Goal: Transaction & Acquisition: Purchase product/service

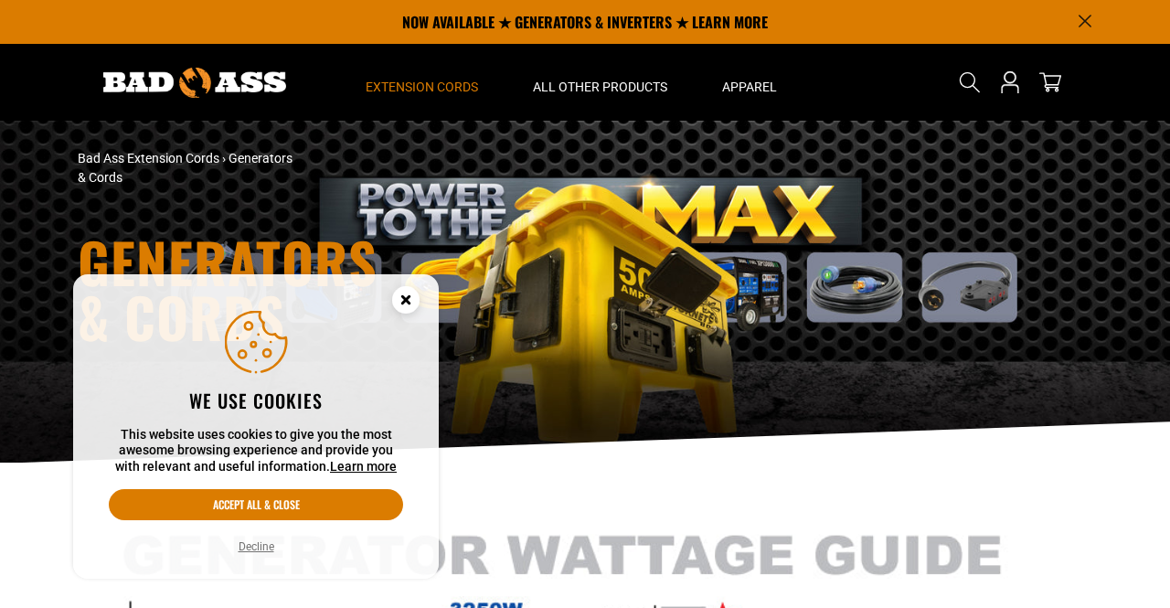
click at [396, 289] on circle "Cookie Consent" at bounding box center [405, 299] width 27 height 27
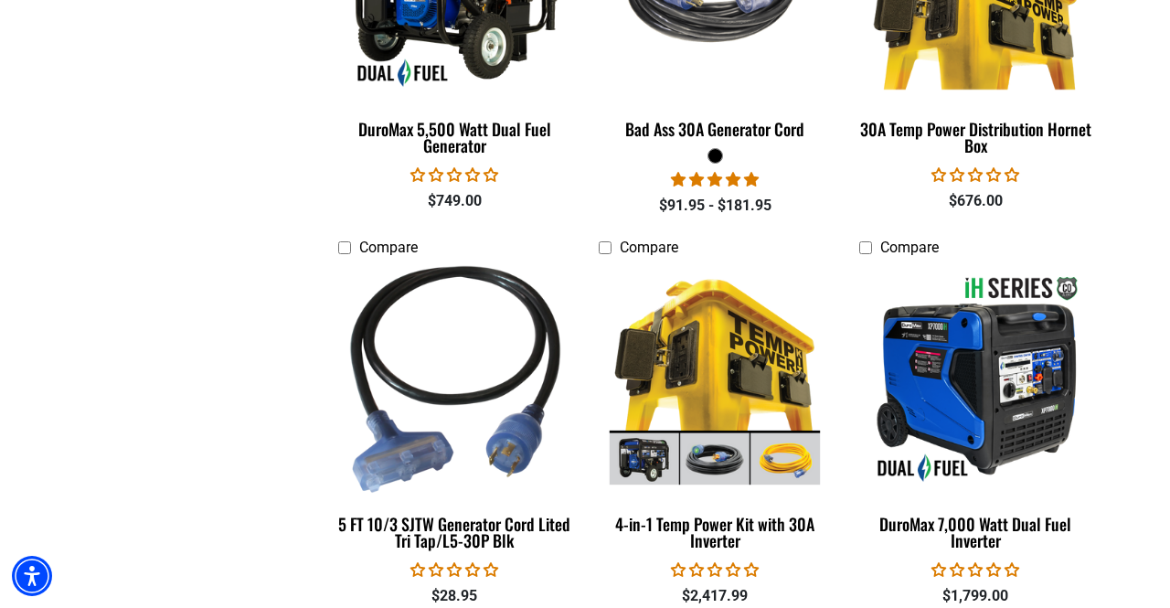
scroll to position [1661, 0]
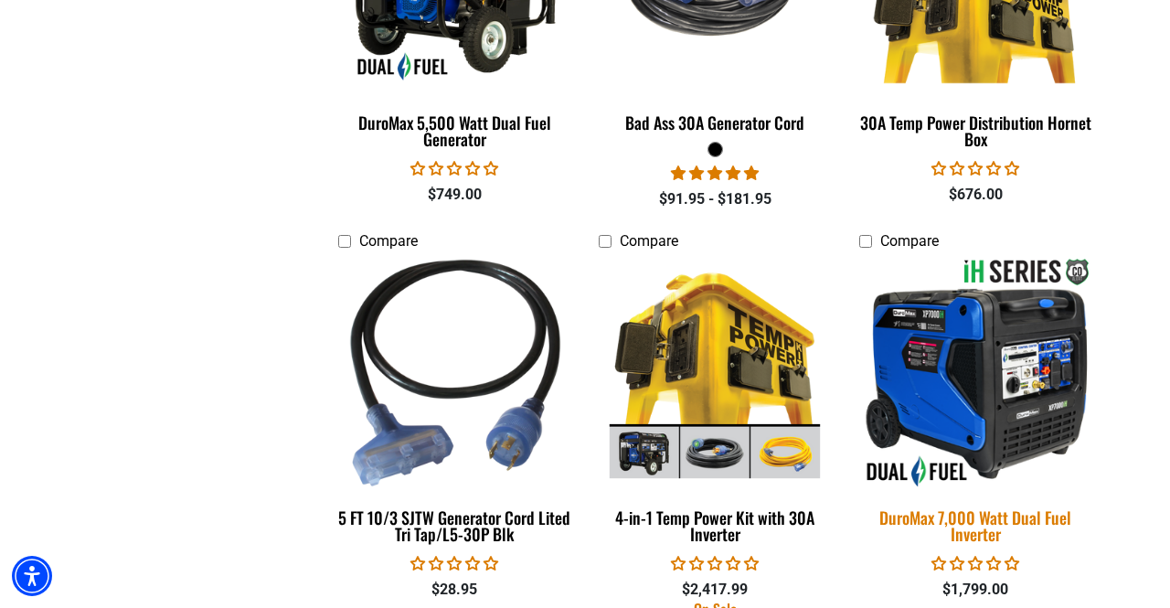
click at [1010, 388] on img at bounding box center [975, 373] width 256 height 234
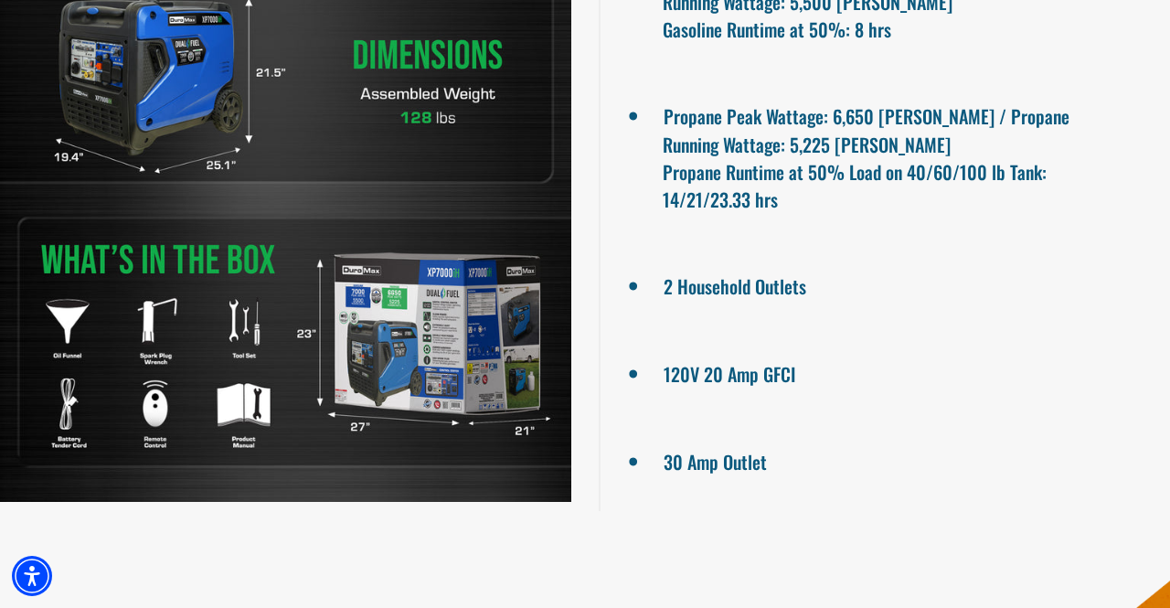
scroll to position [1526, 0]
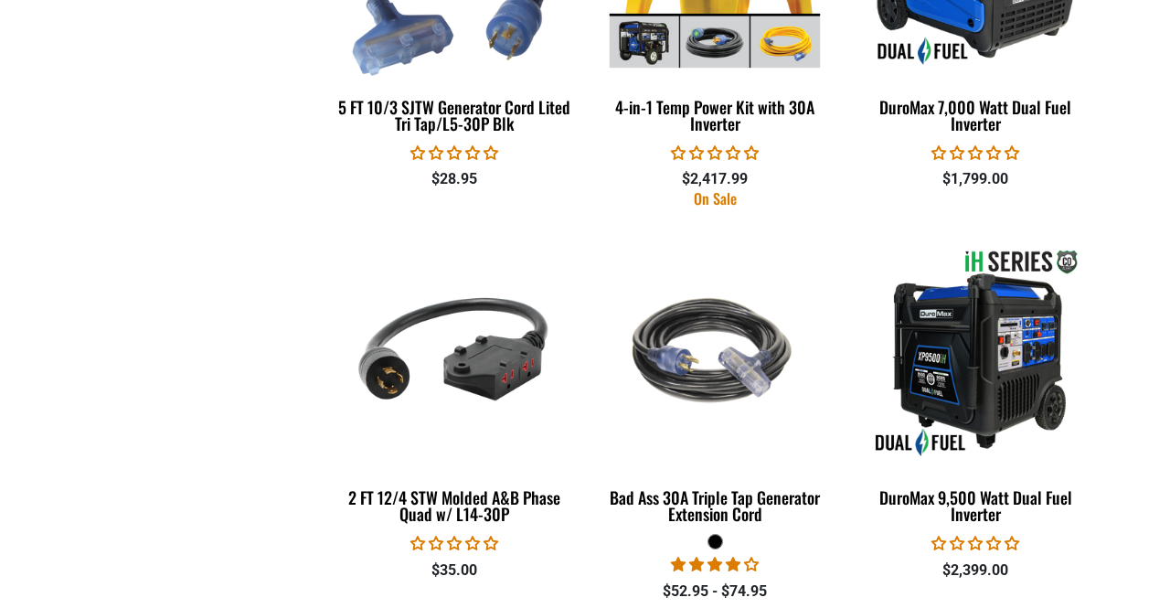
scroll to position [2075, 0]
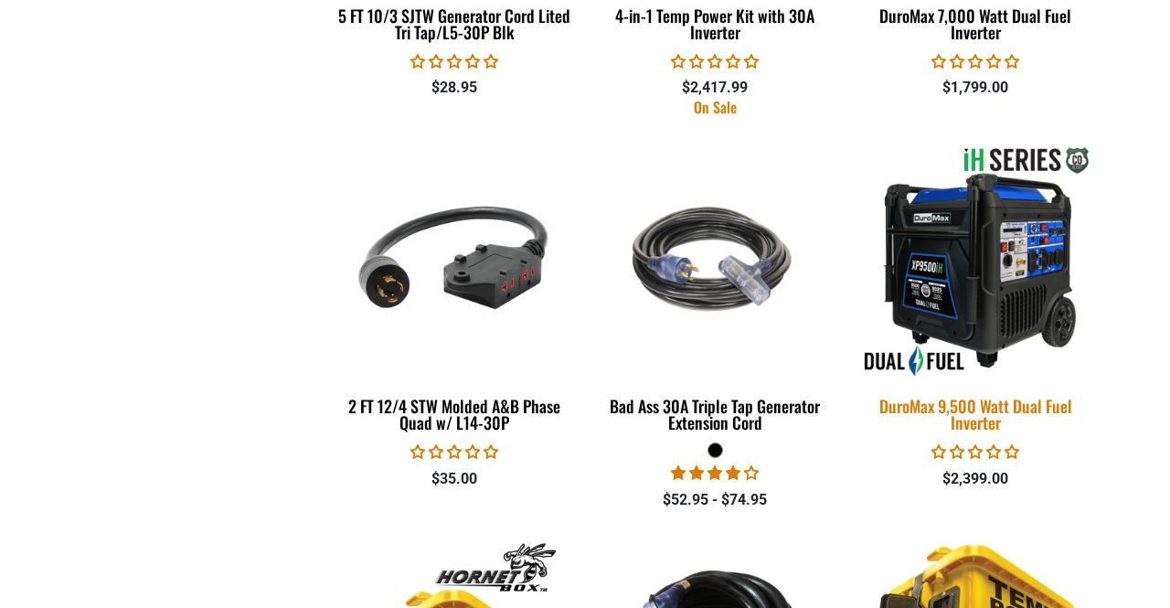
click at [997, 288] on img at bounding box center [975, 261] width 256 height 234
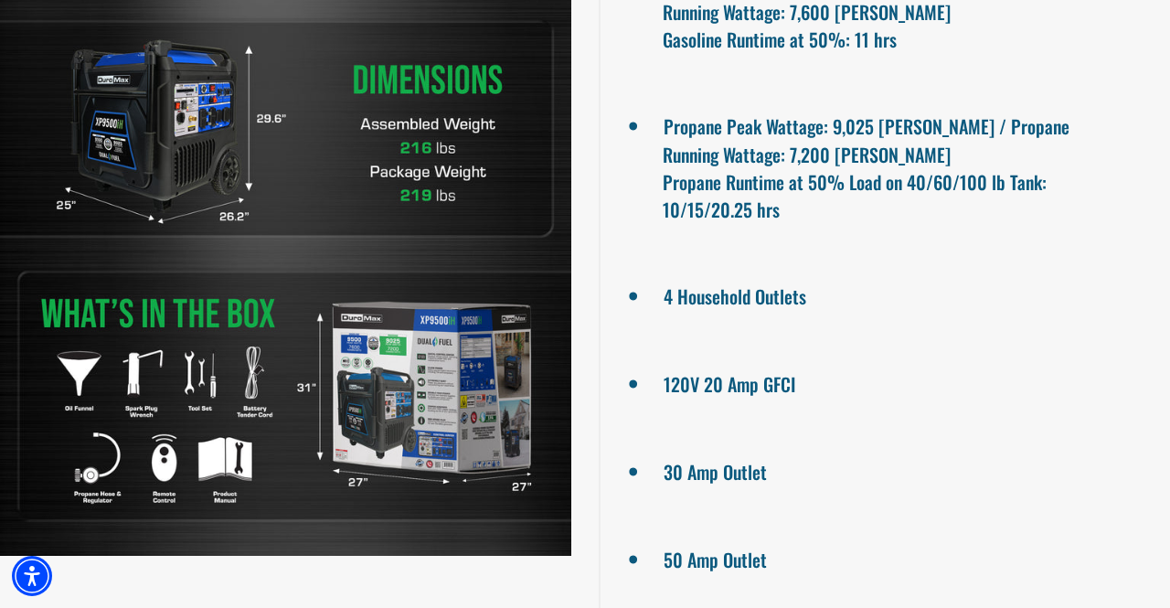
scroll to position [1568, 0]
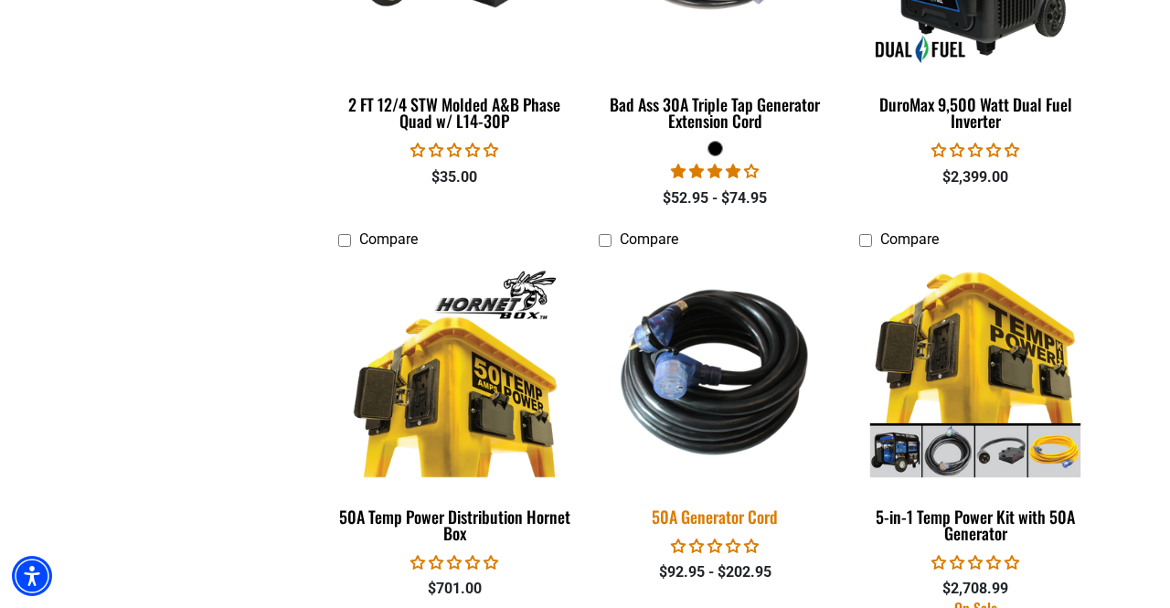
click at [707, 413] on img at bounding box center [715, 372] width 256 height 234
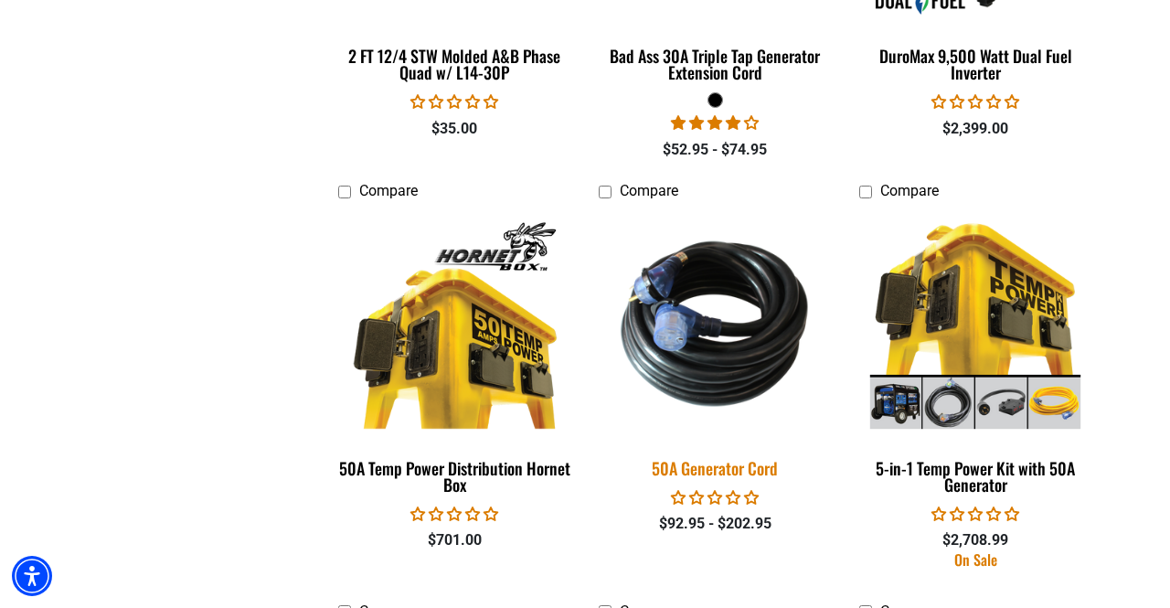
scroll to position [2582, 0]
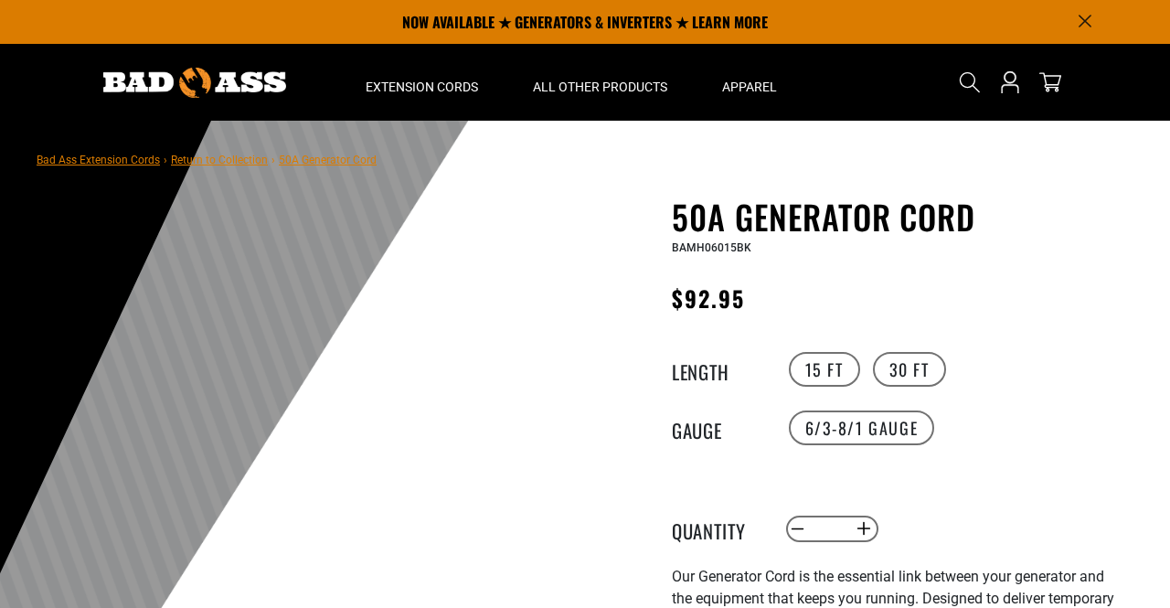
click at [912, 362] on label "30 FT" at bounding box center [909, 369] width 73 height 35
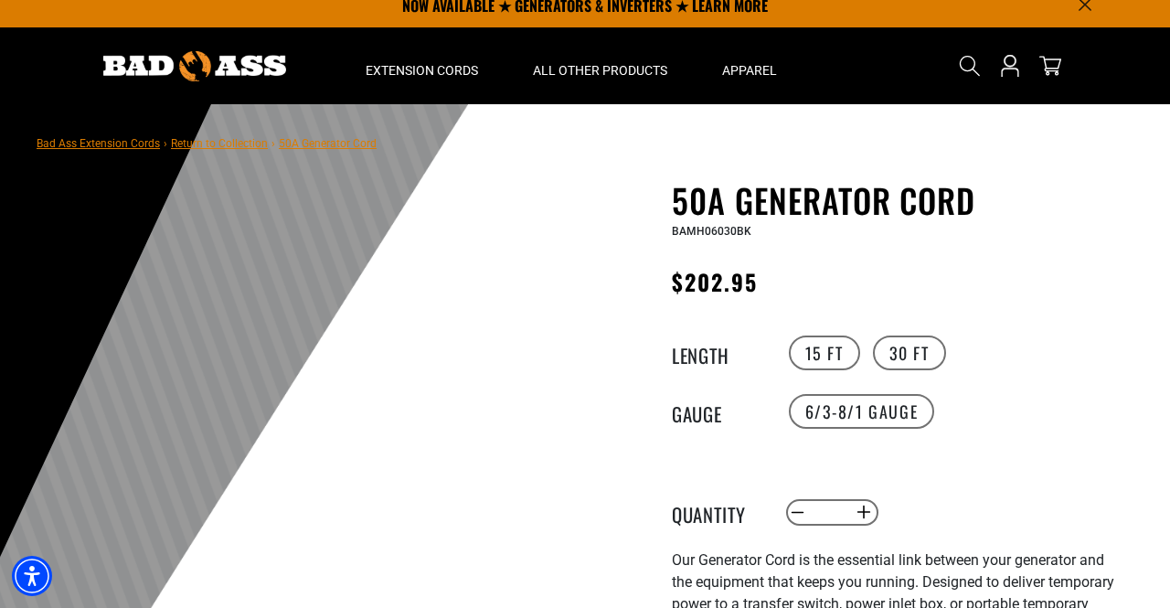
scroll to position [94, 0]
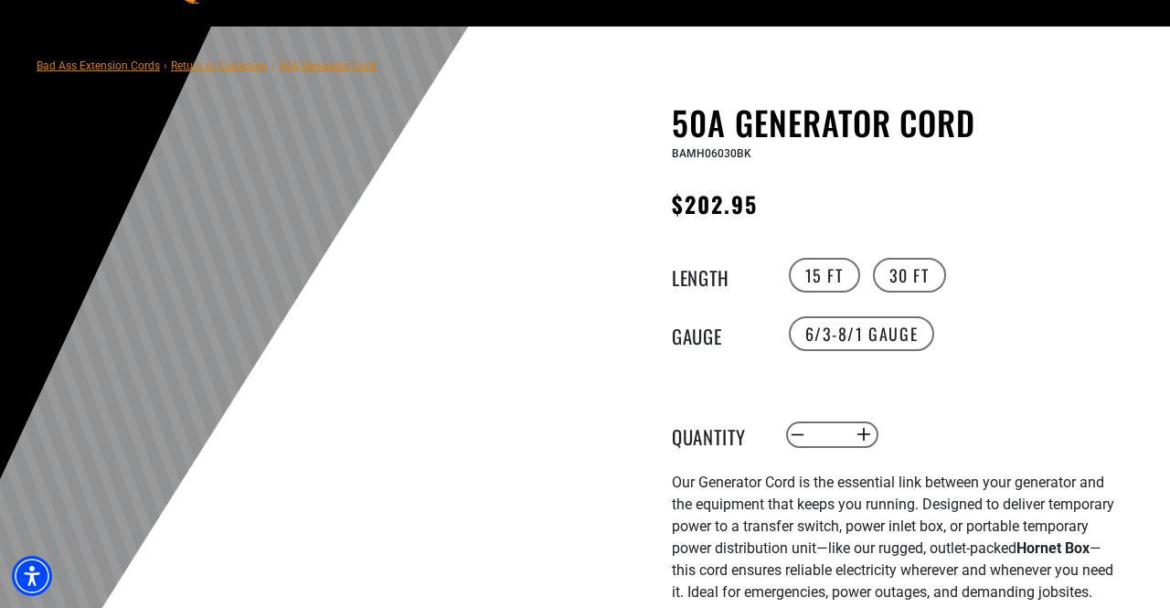
click at [828, 260] on label "15 FT" at bounding box center [824, 275] width 71 height 35
click at [908, 278] on label "30 FT" at bounding box center [909, 275] width 73 height 35
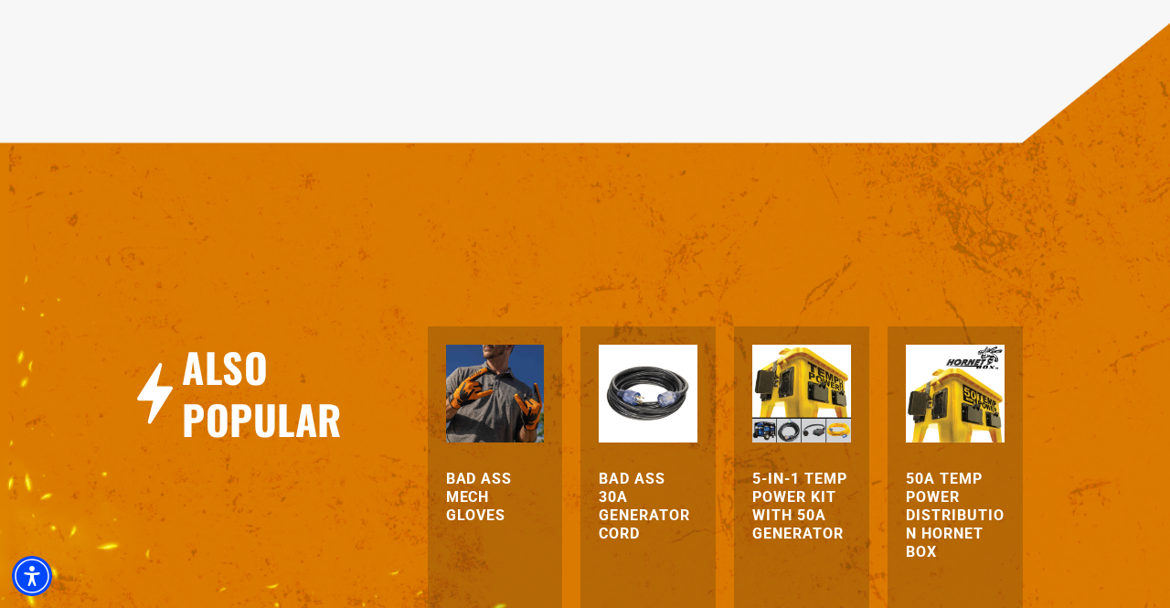
scroll to position [1773, 0]
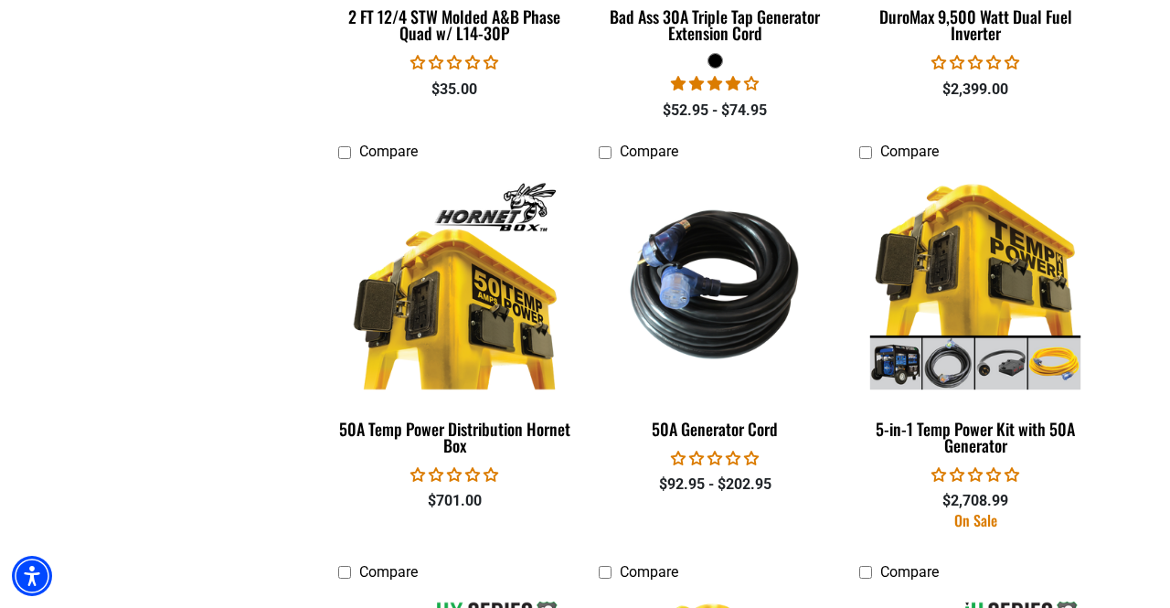
scroll to position [2607, 0]
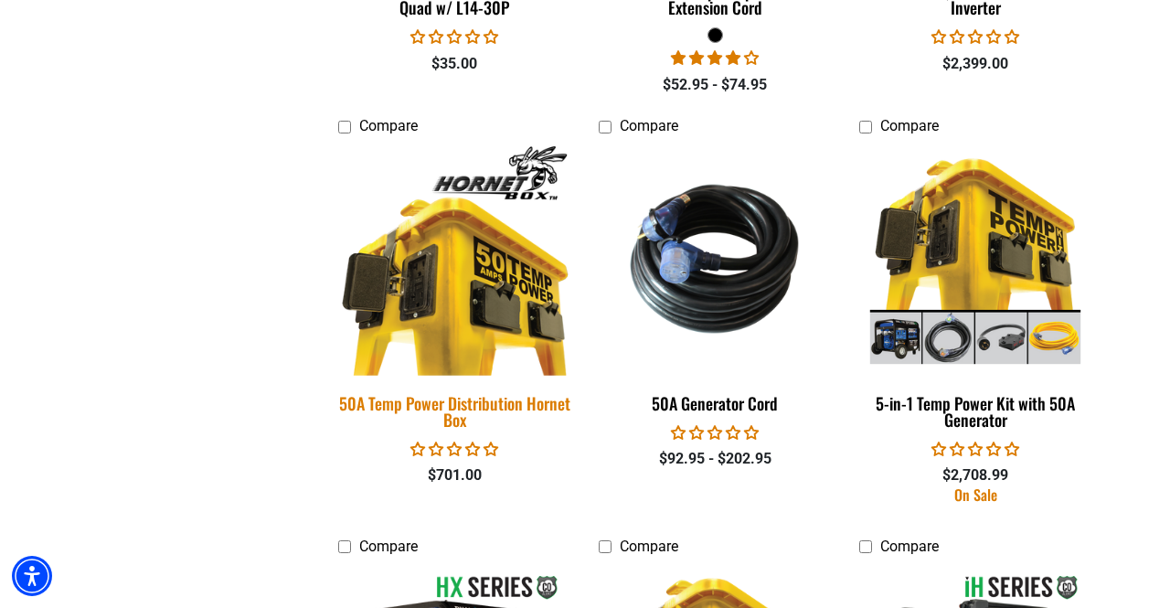
click at [506, 310] on img at bounding box center [455, 259] width 256 height 234
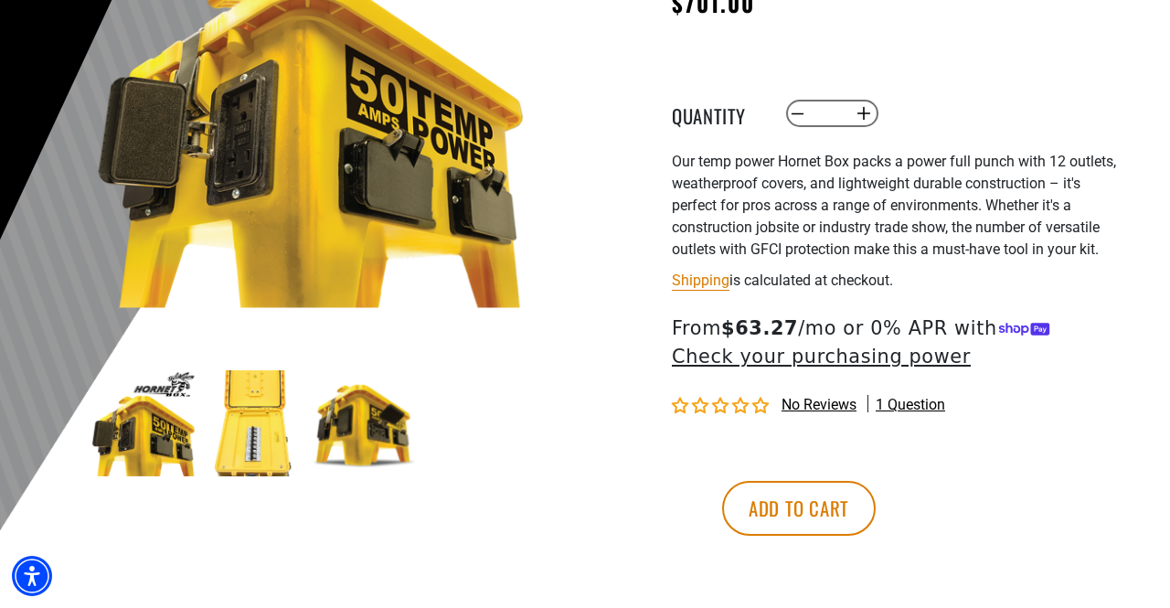
scroll to position [335, 0]
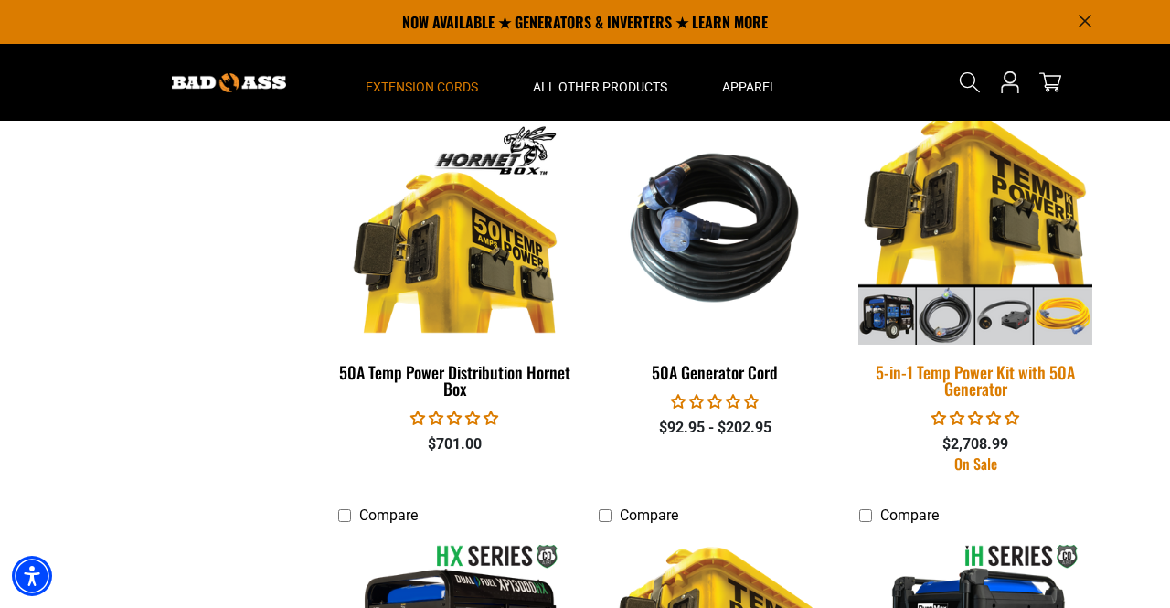
click at [1017, 214] on img at bounding box center [975, 228] width 256 height 234
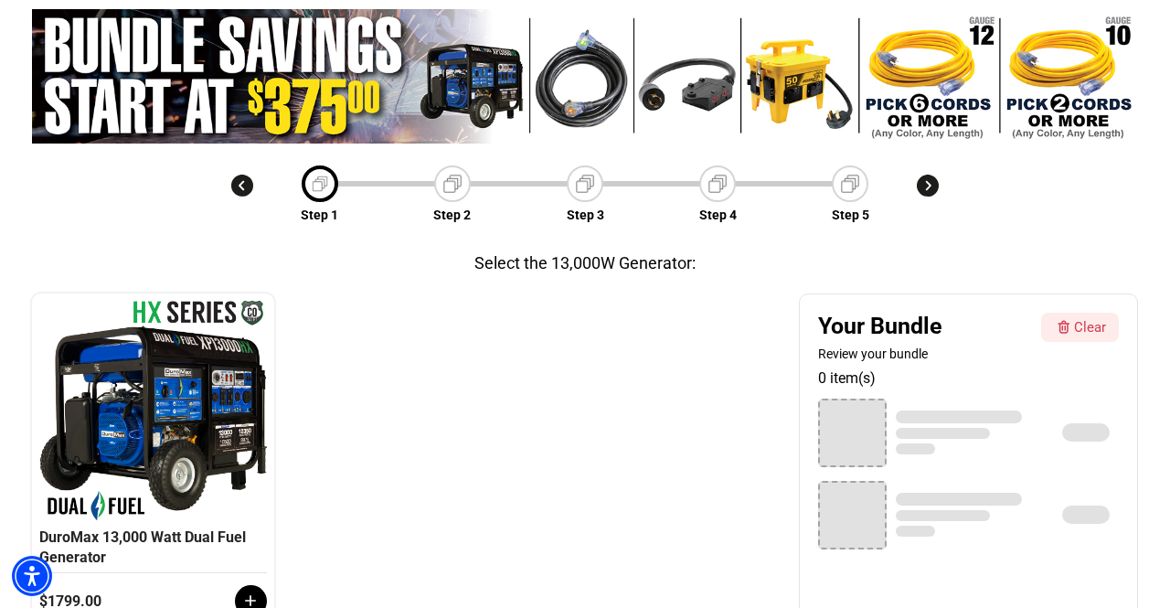
scroll to position [129, 0]
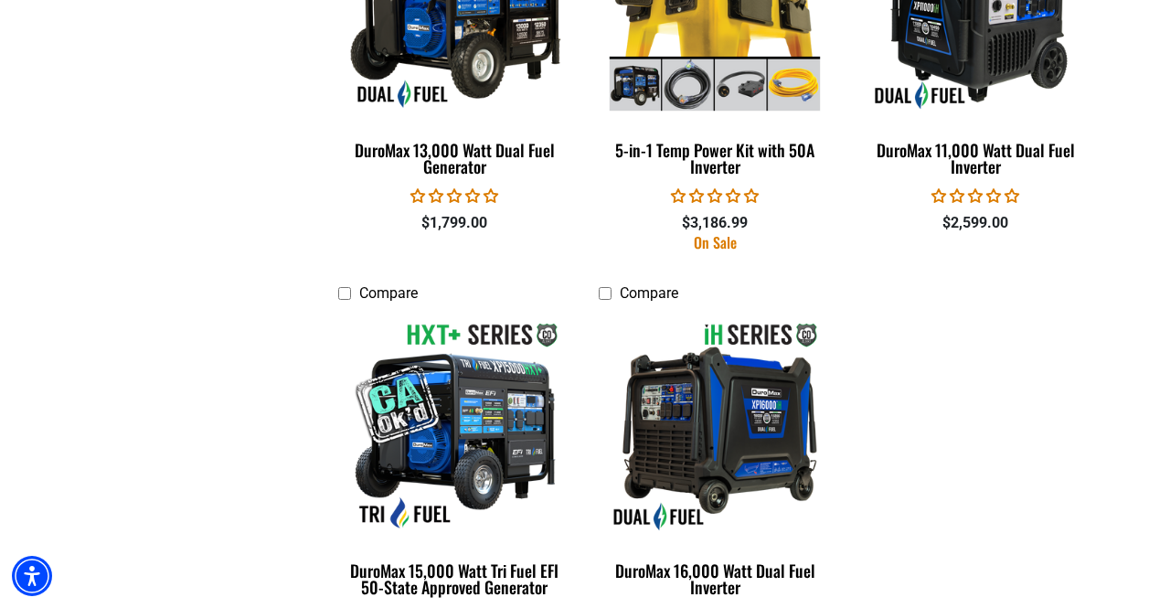
scroll to position [3280, 0]
